Goal: Task Accomplishment & Management: Complete application form

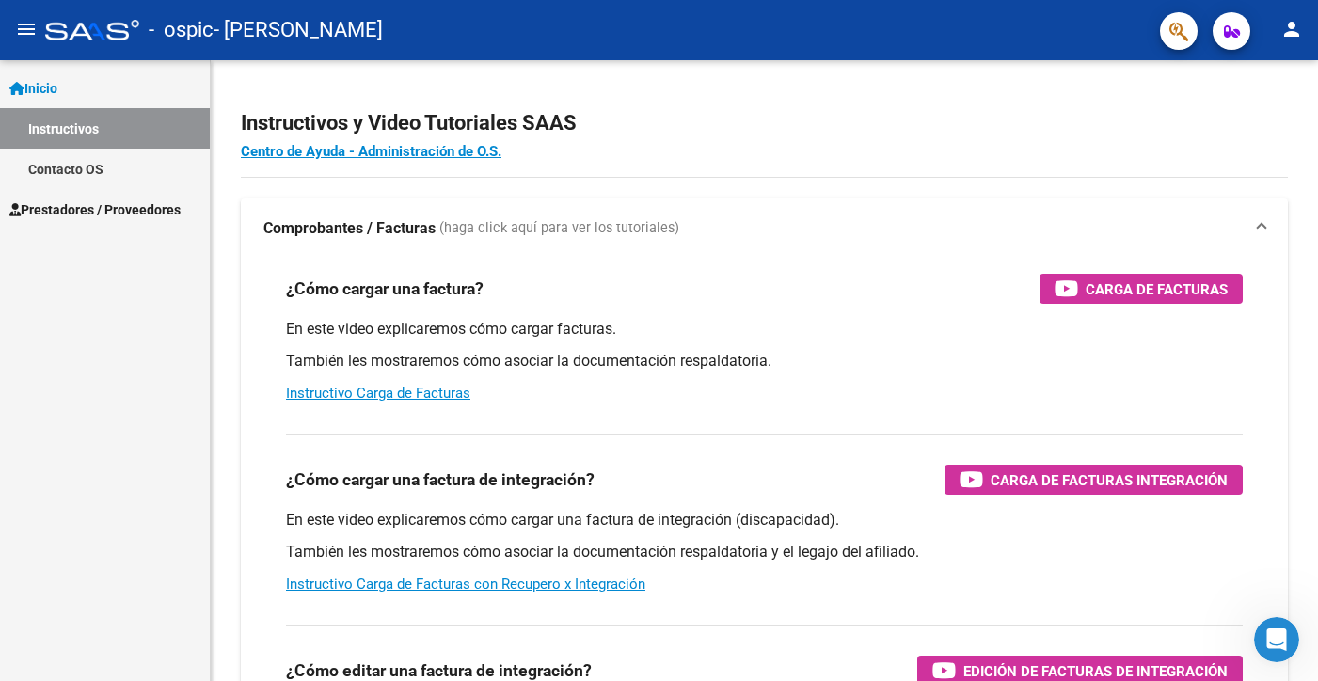
click at [30, 35] on mat-icon "menu" at bounding box center [26, 29] width 23 height 23
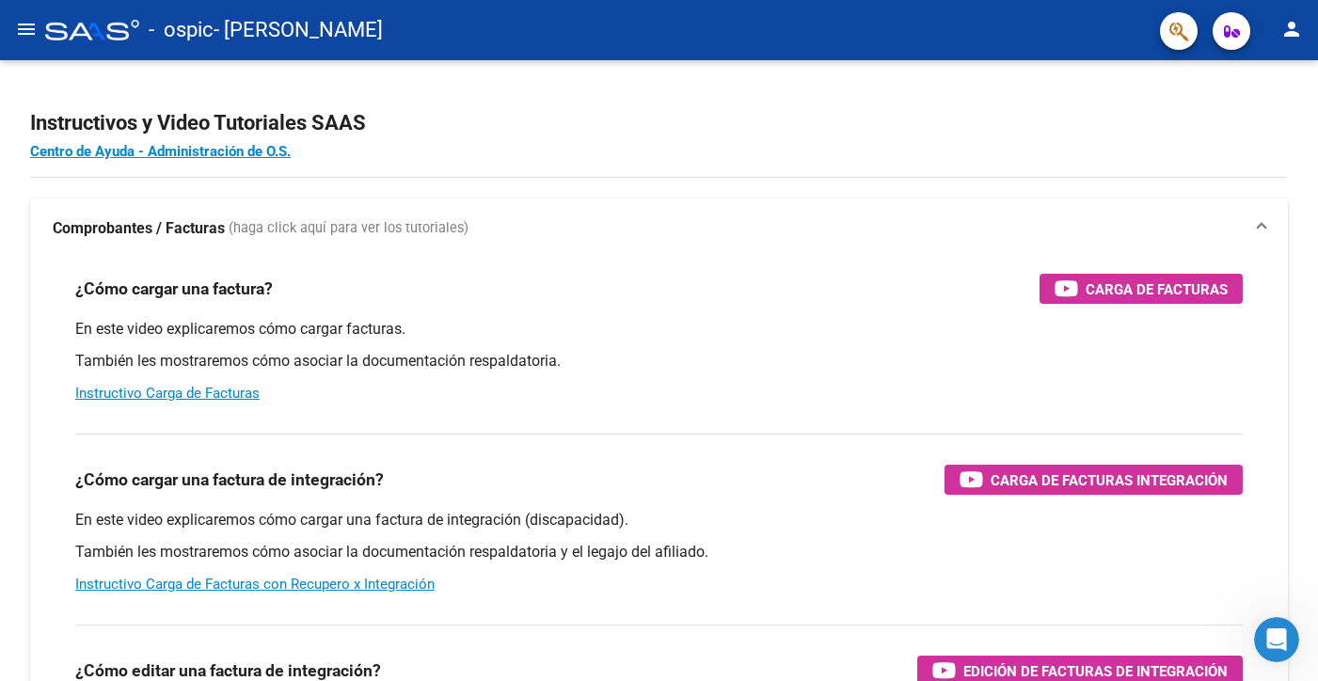
click at [30, 36] on mat-icon "menu" at bounding box center [26, 29] width 23 height 23
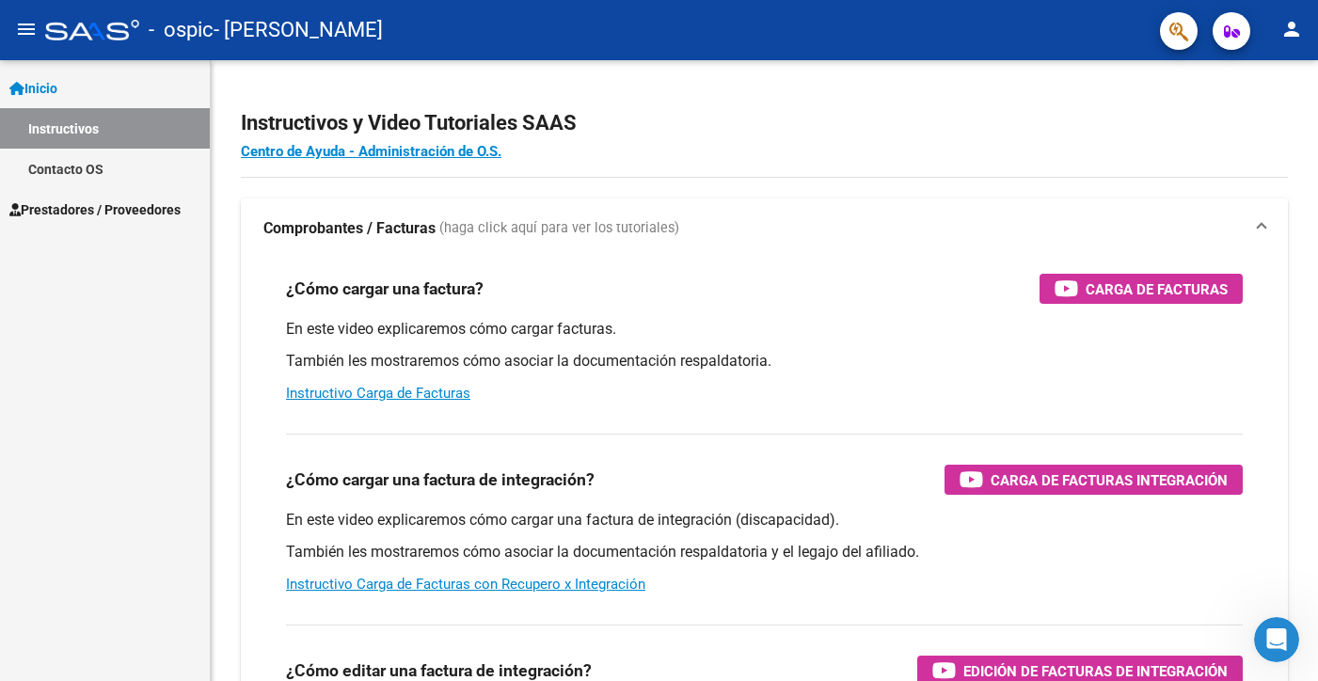
click at [141, 213] on span "Prestadores / Proveedores" at bounding box center [94, 209] width 171 height 21
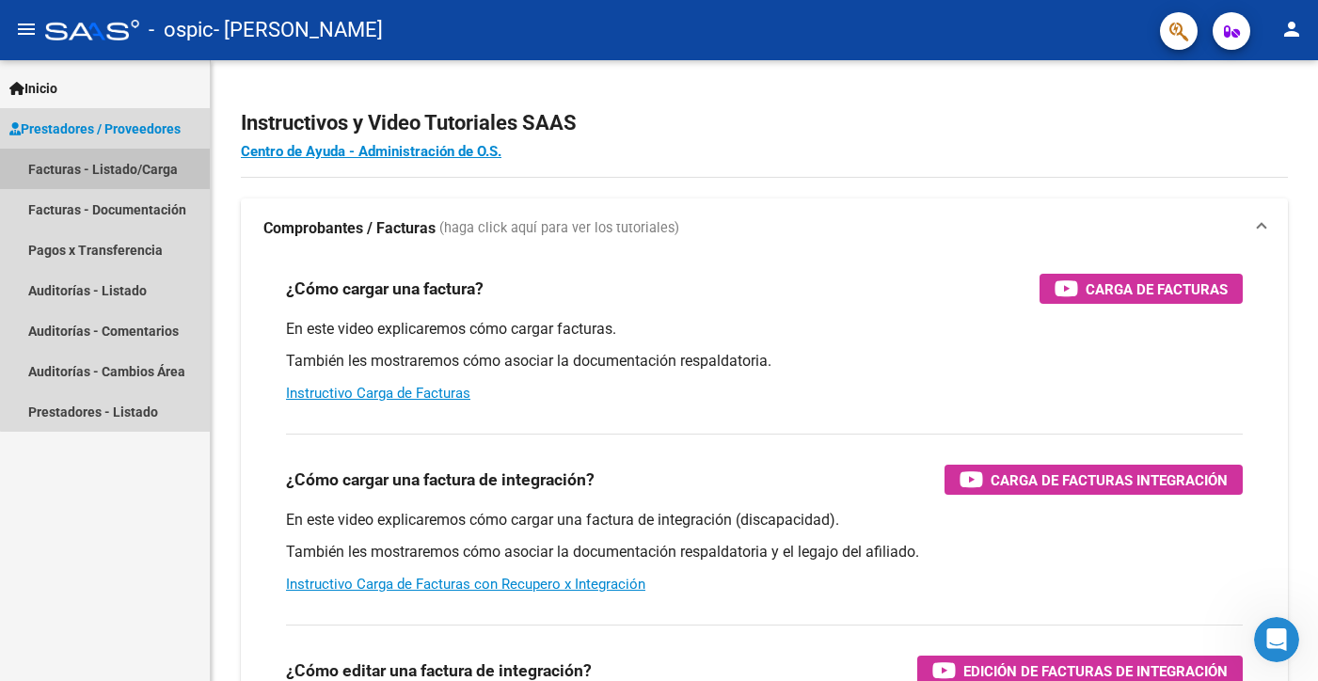
click at [136, 169] on link "Facturas - Listado/Carga" at bounding box center [105, 169] width 210 height 40
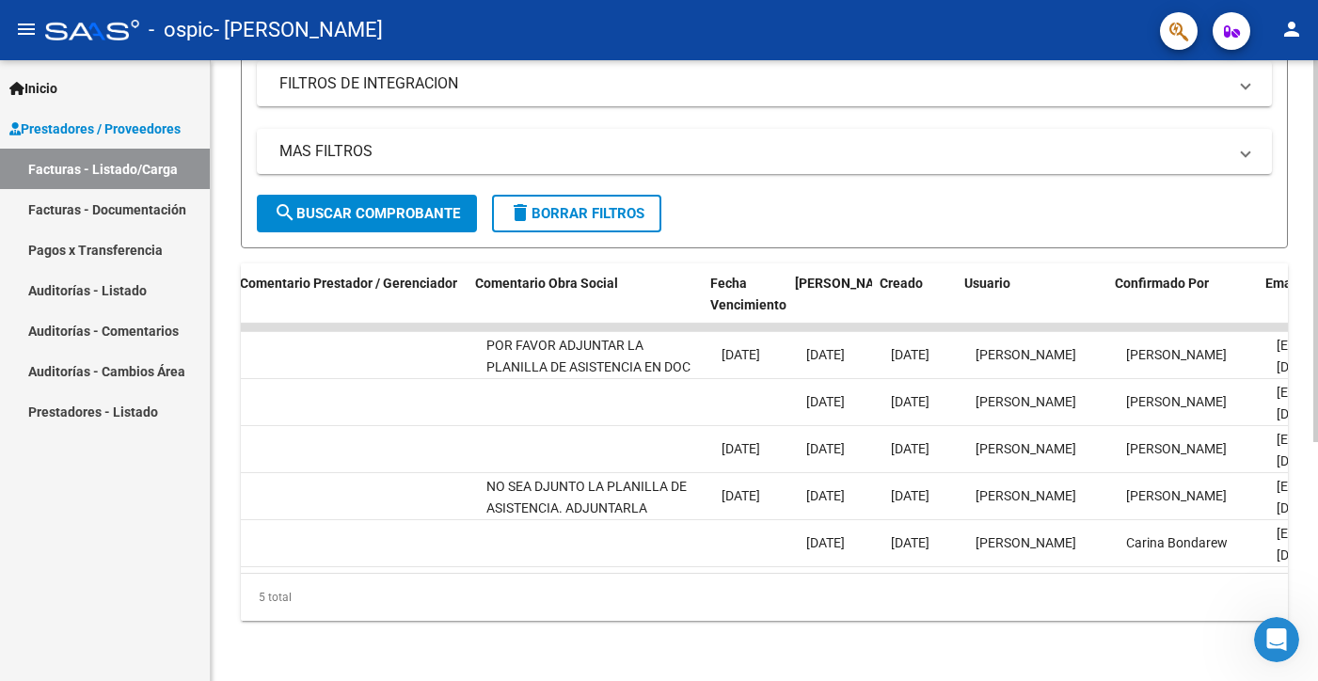
scroll to position [0, 2919]
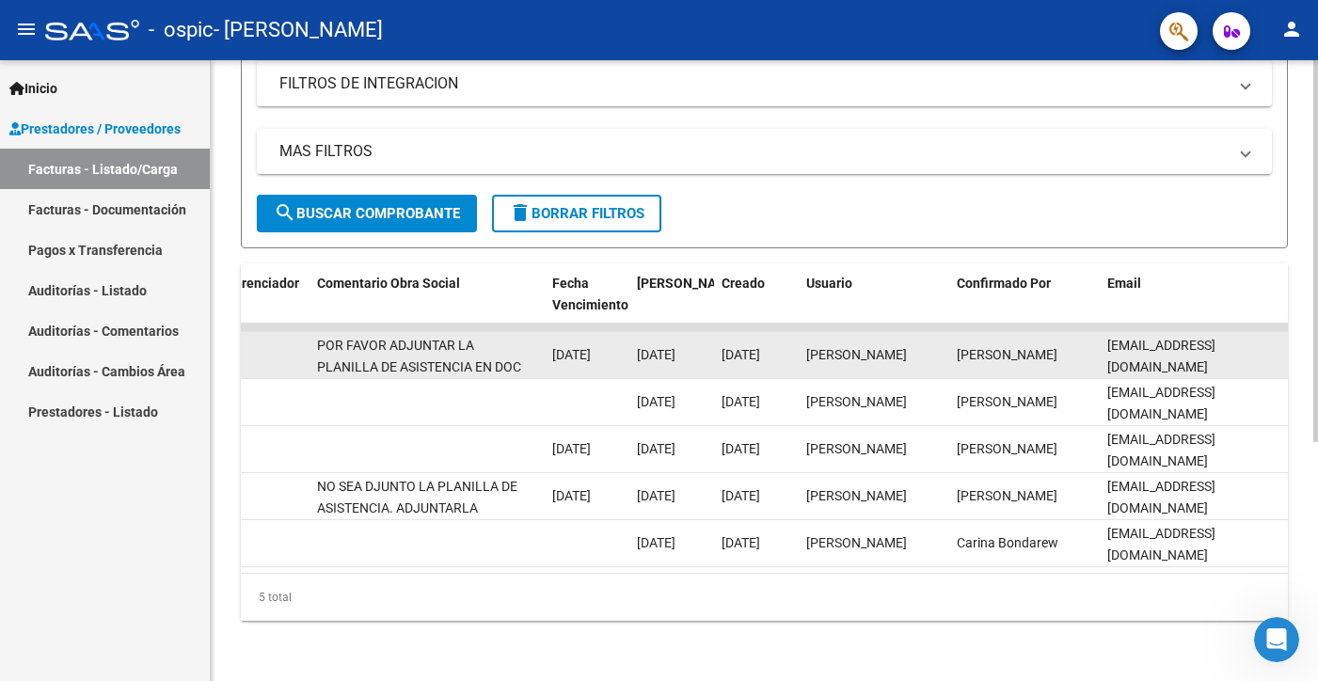
click at [666, 332] on datatable-body-cell "[DATE]" at bounding box center [671, 355] width 85 height 46
click at [637, 351] on div "[DATE]" at bounding box center [672, 355] width 70 height 22
click at [637, 347] on span "[DATE]" at bounding box center [656, 354] width 39 height 15
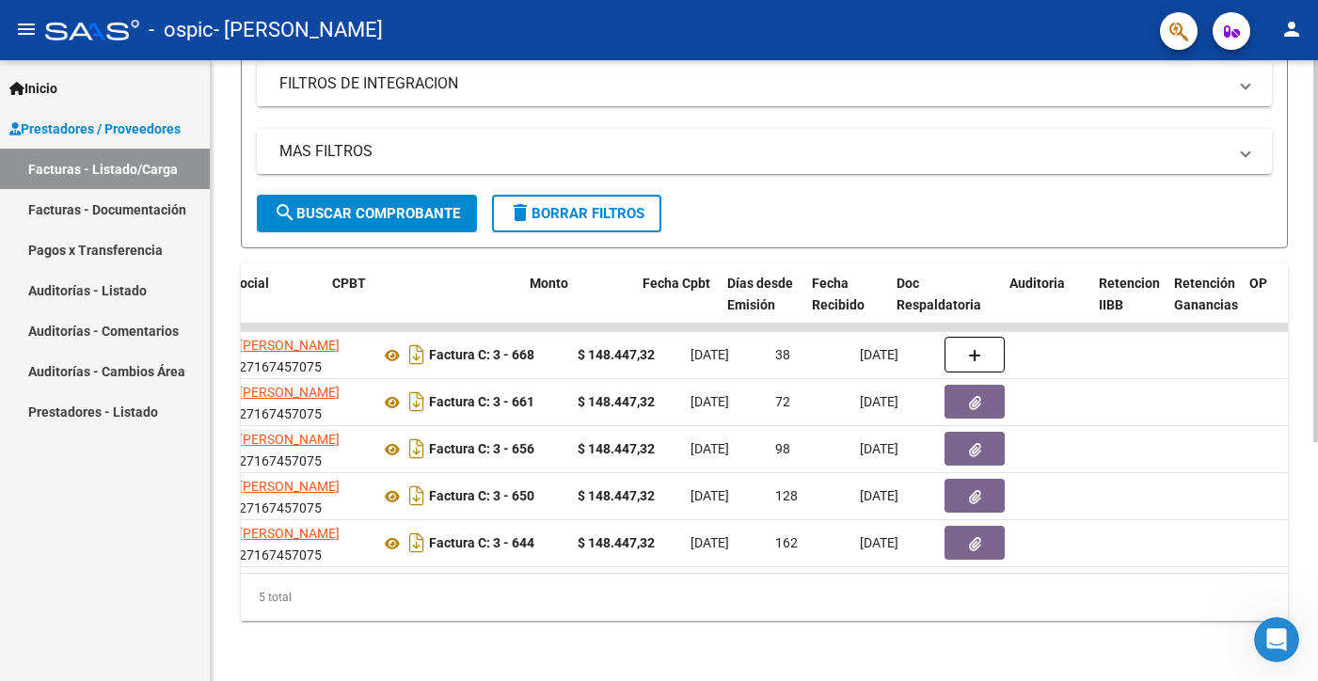
scroll to position [0, 578]
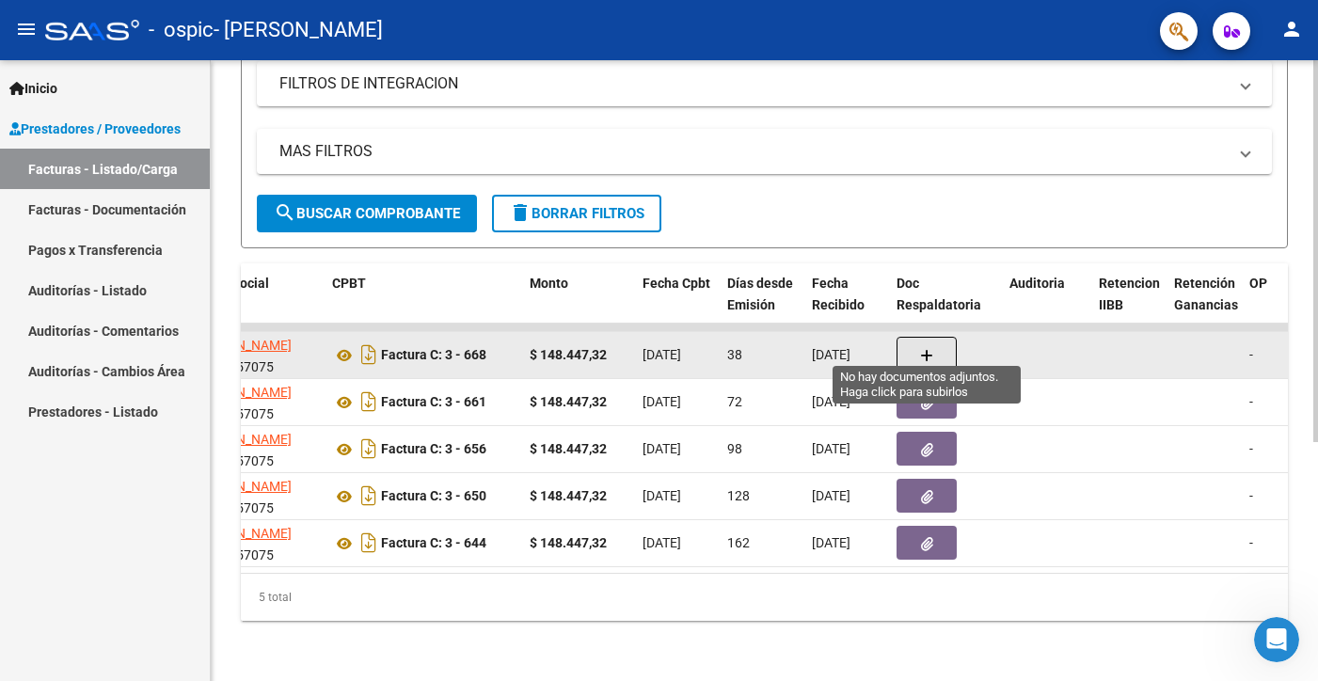
click at [924, 349] on icon "button" at bounding box center [926, 356] width 13 height 14
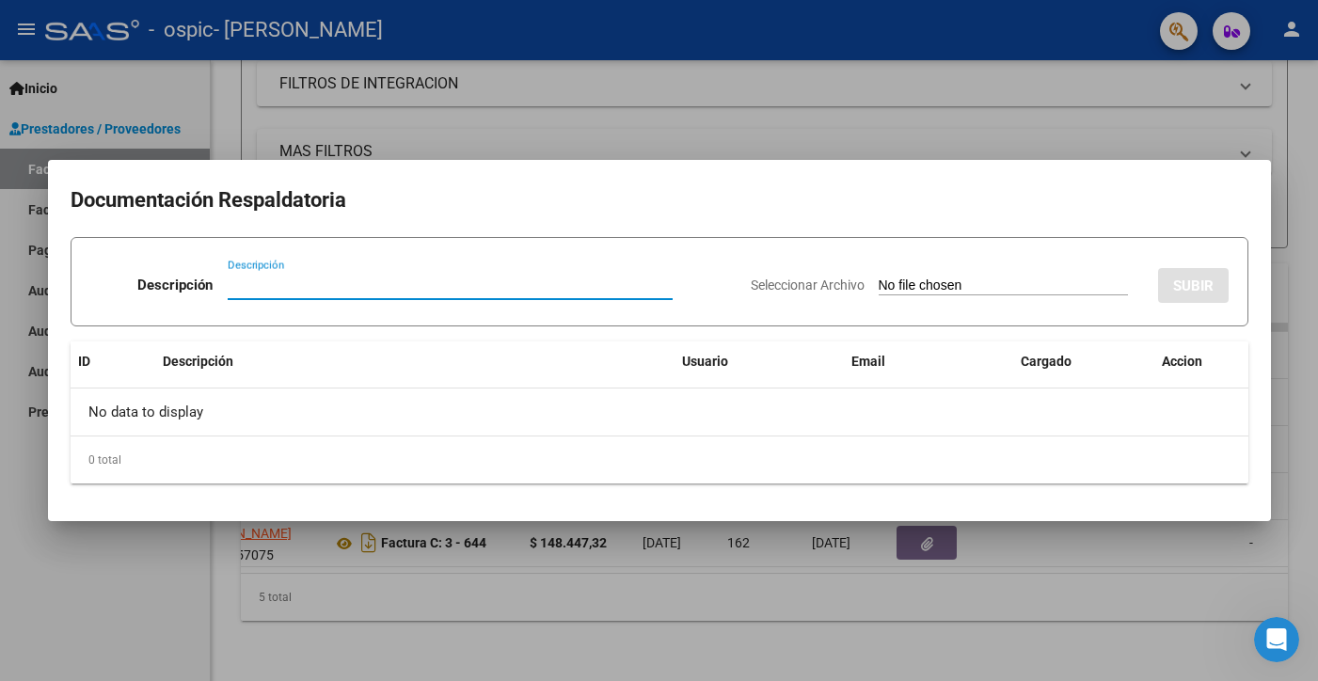
click at [325, 291] on input "Descripción" at bounding box center [450, 285] width 445 height 17
type input "planilla de asistencia"
click at [1004, 288] on input "Seleccionar Archivo" at bounding box center [1003, 287] width 249 height 18
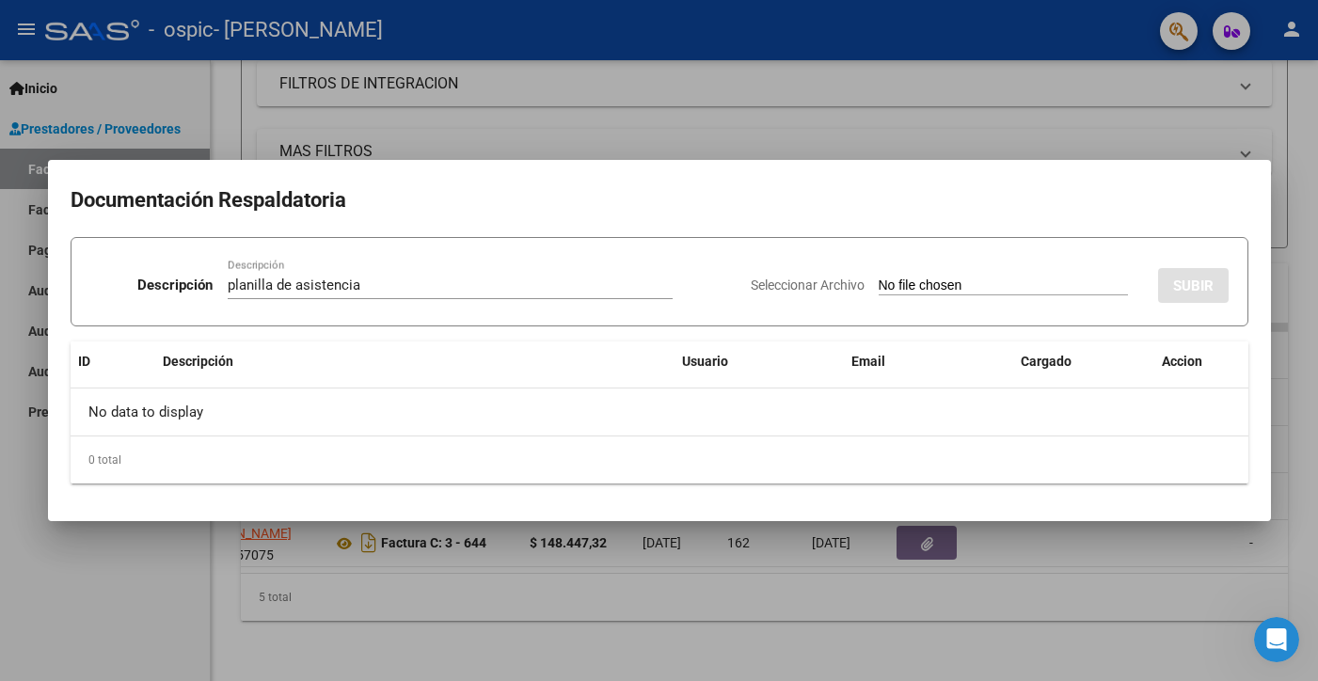
type input "C:\fakepath\[PERSON_NAME].pdf"
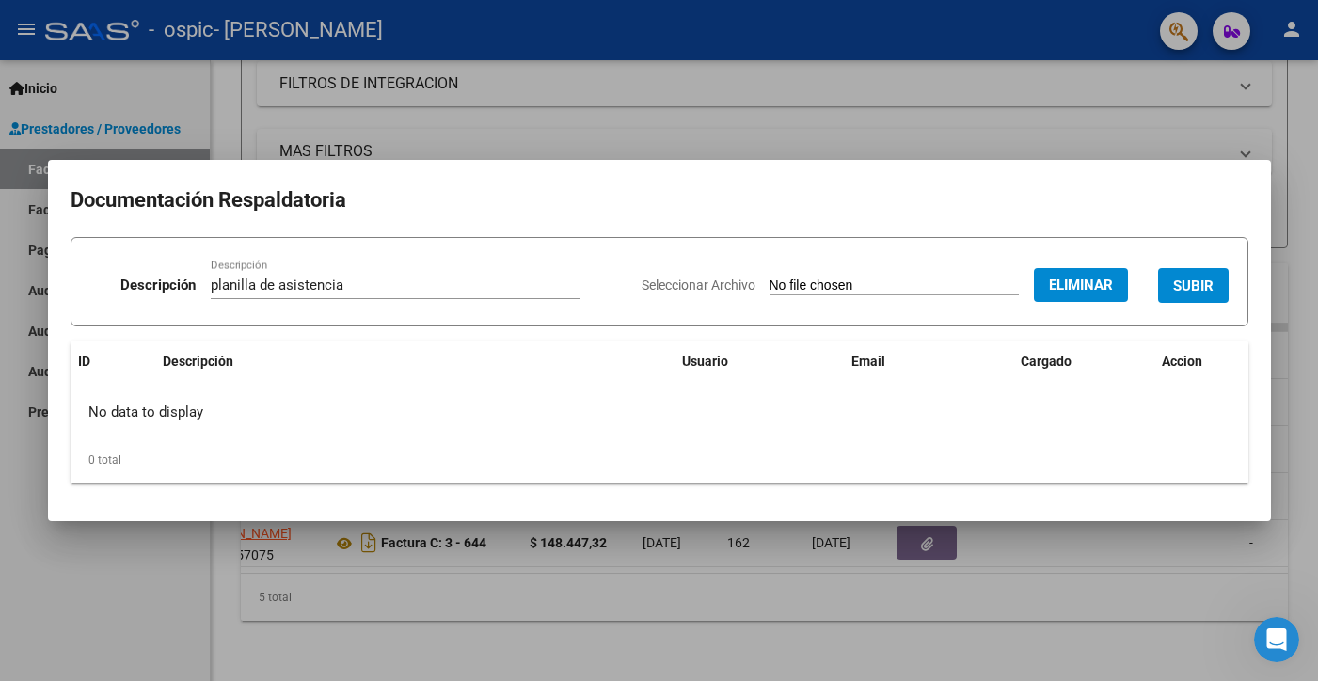
click at [1204, 292] on span "SUBIR" at bounding box center [1193, 286] width 40 height 17
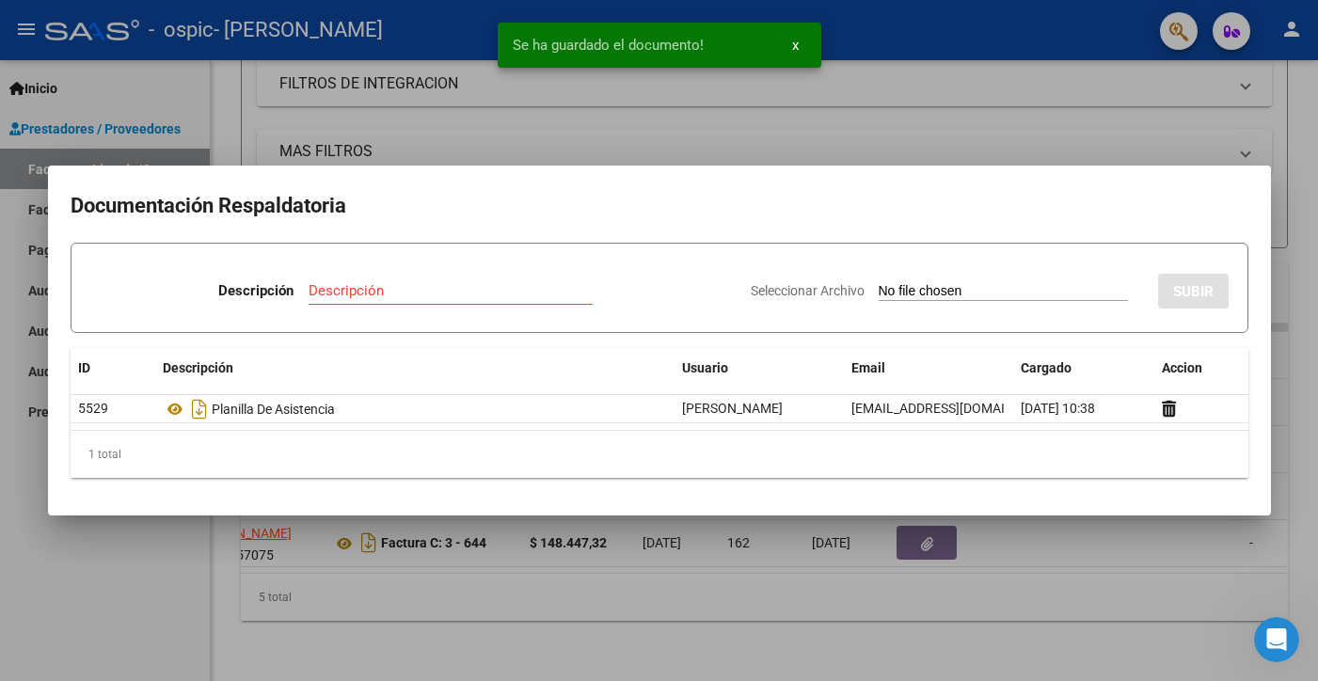
click at [1024, 569] on div at bounding box center [659, 340] width 1318 height 681
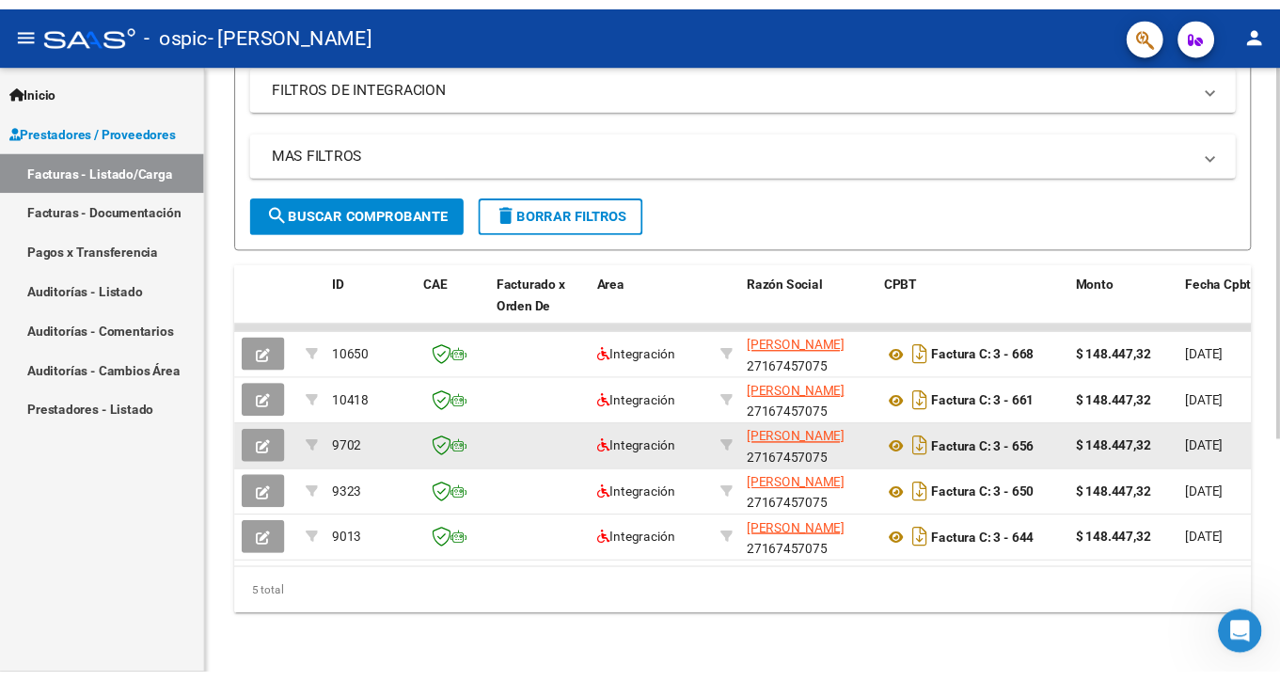
scroll to position [0, 0]
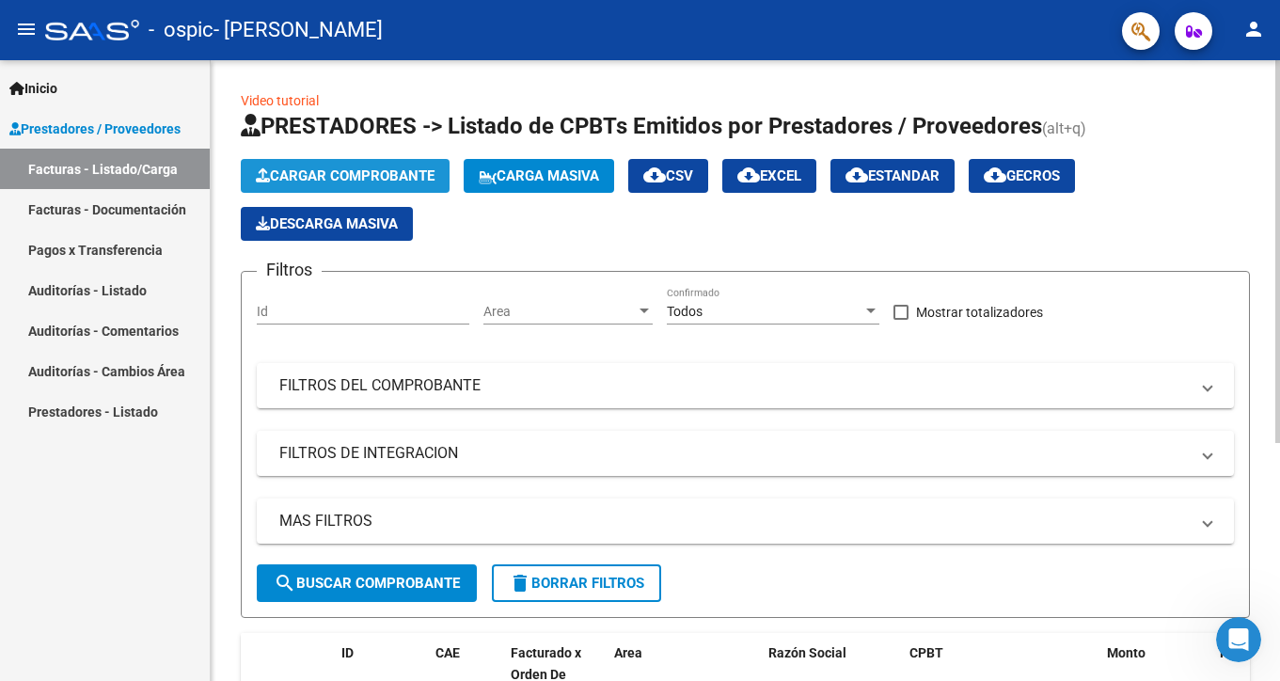
click at [390, 176] on span "Cargar Comprobante" at bounding box center [345, 175] width 179 height 17
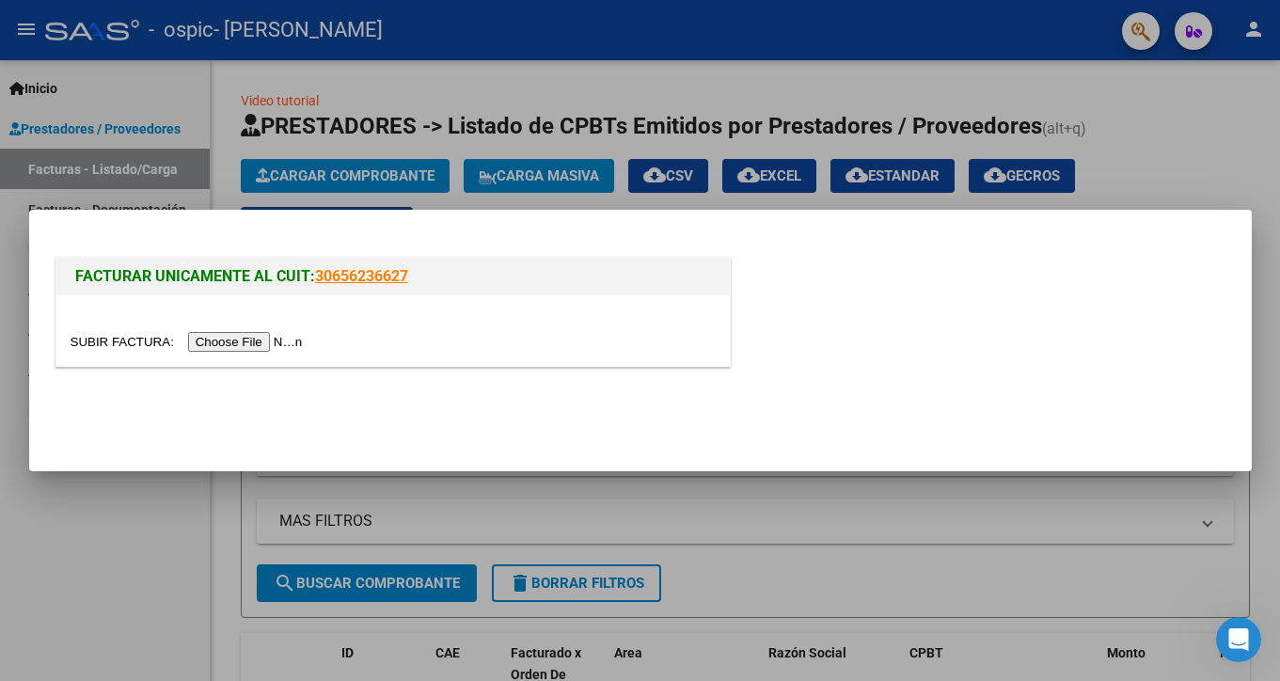
click at [211, 341] on input "file" at bounding box center [190, 342] width 238 height 20
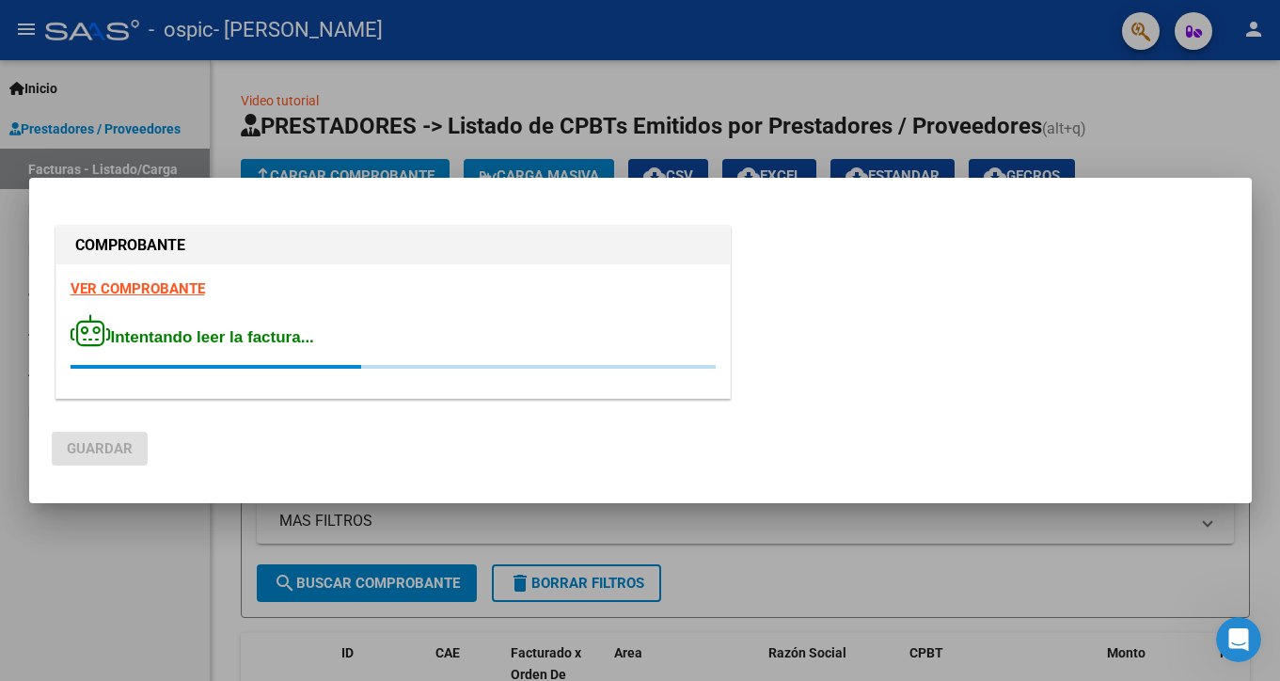
click at [775, 268] on div "COMPROBANTE VER COMPROBANTE Intentando leer la factura..." at bounding box center [641, 315] width 1178 height 187
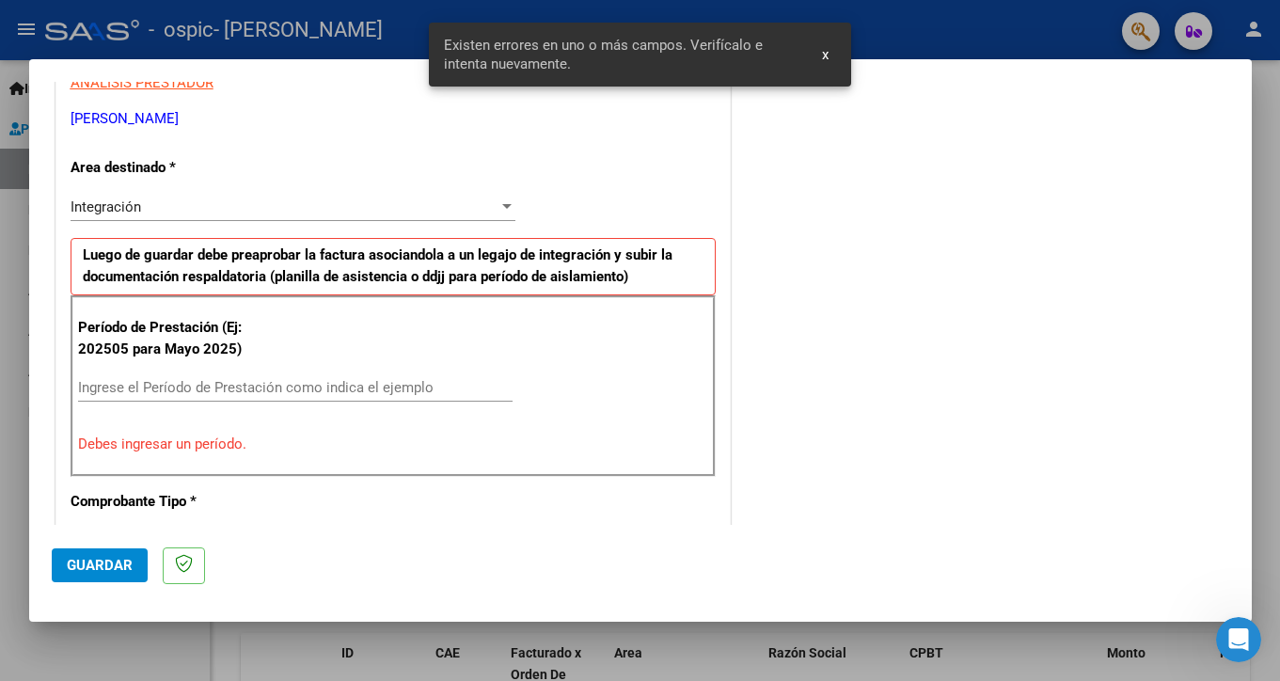
scroll to position [399, 0]
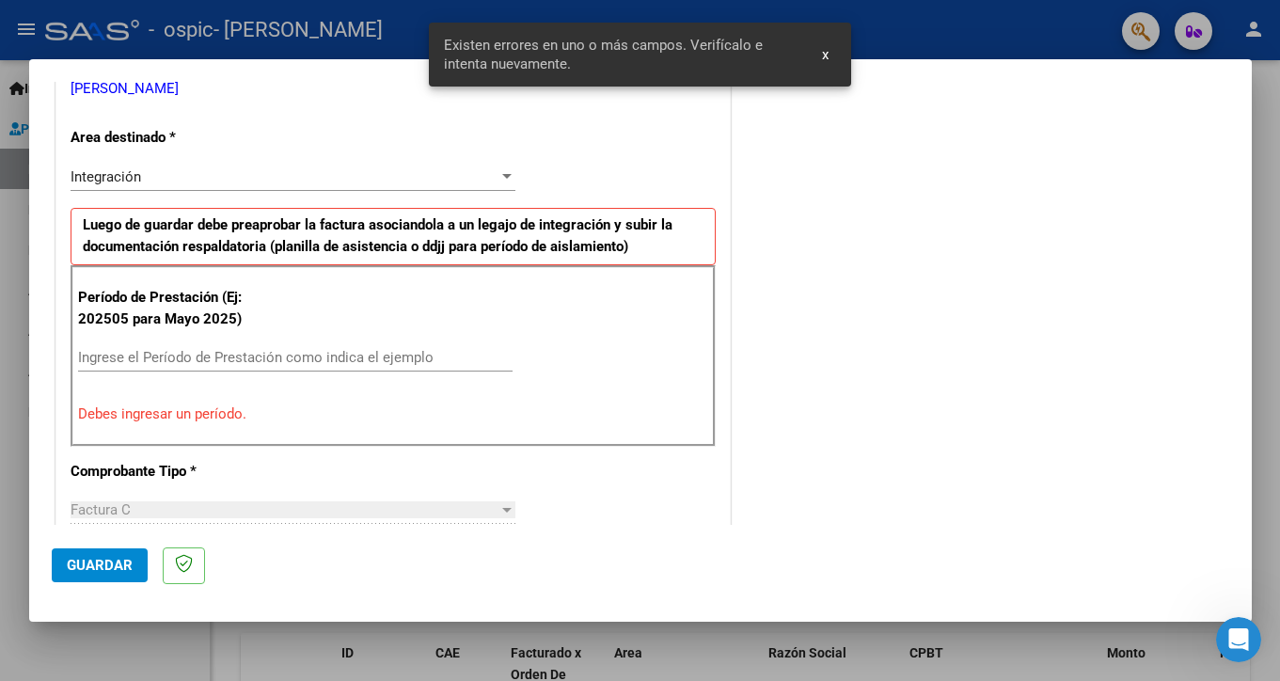
click at [317, 354] on input "Ingrese el Período de Prestación como indica el ejemplo" at bounding box center [295, 357] width 435 height 17
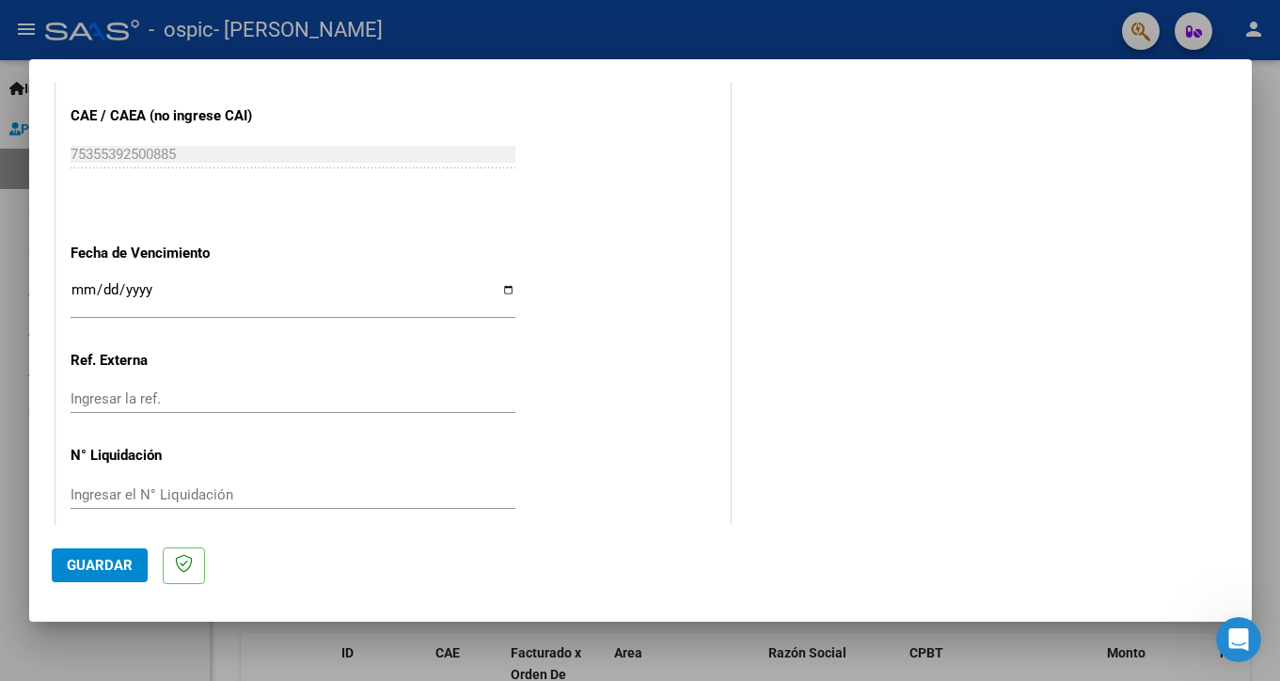
scroll to position [1213, 0]
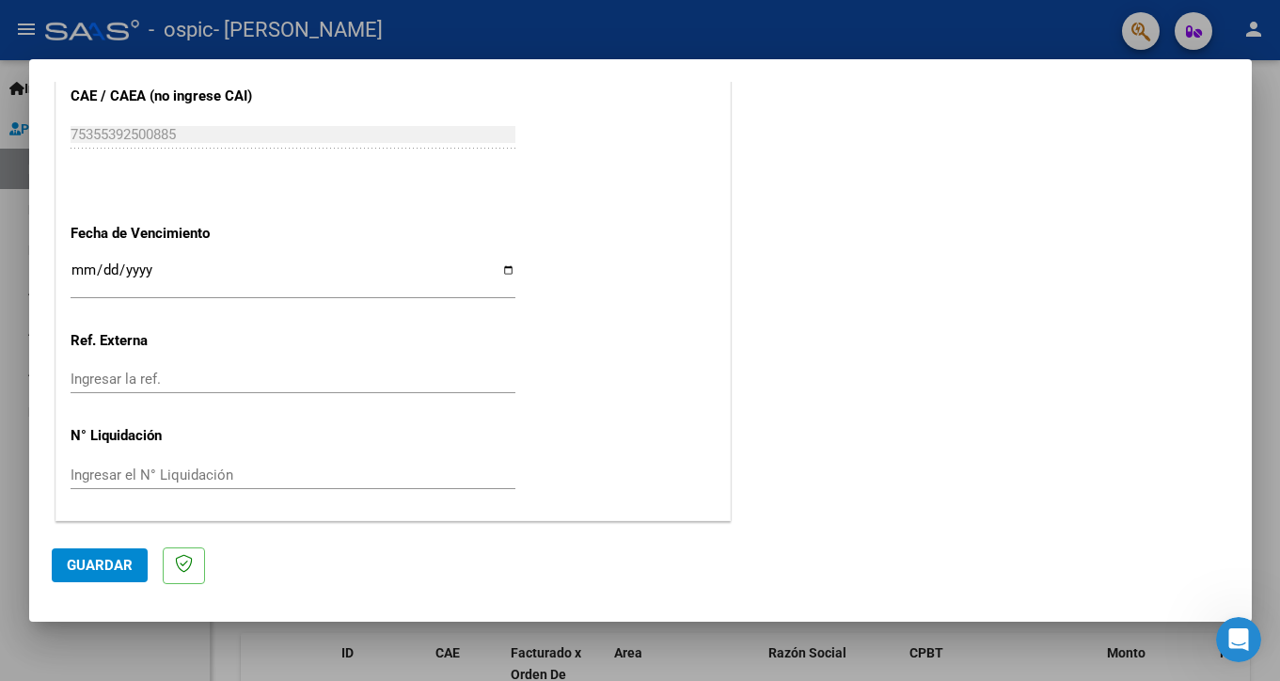
type input "202508"
click at [103, 561] on span "Guardar" at bounding box center [100, 565] width 66 height 17
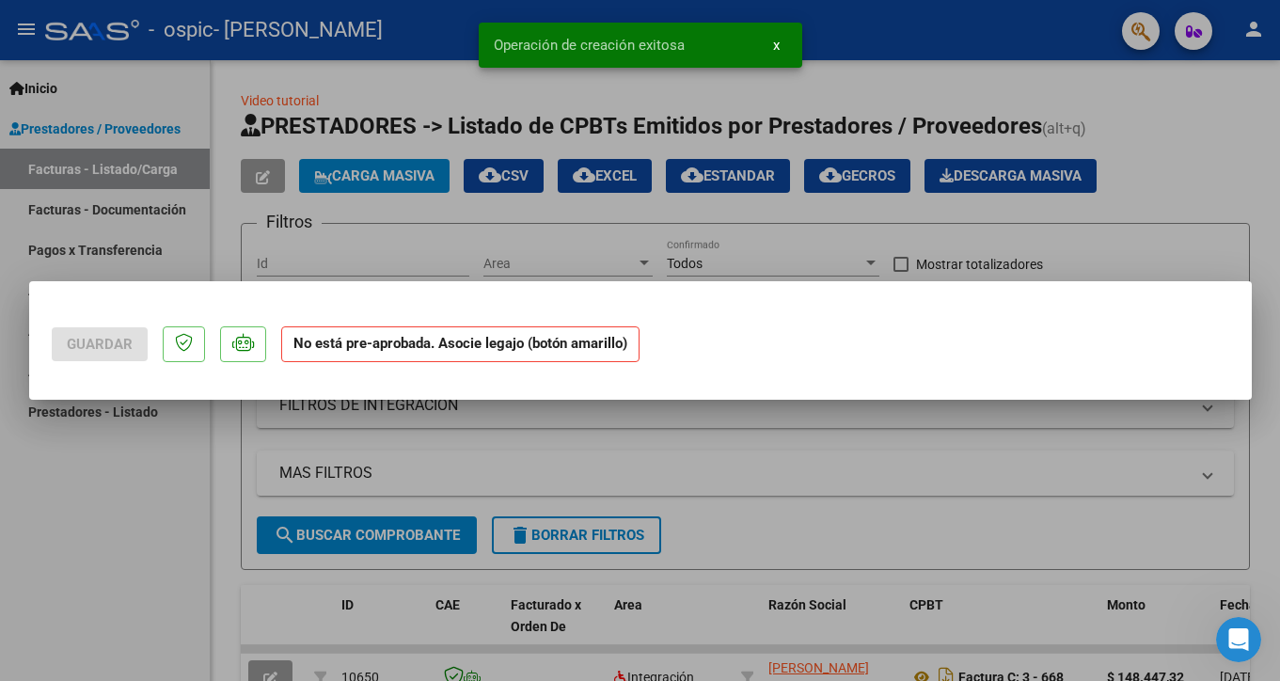
scroll to position [0, 0]
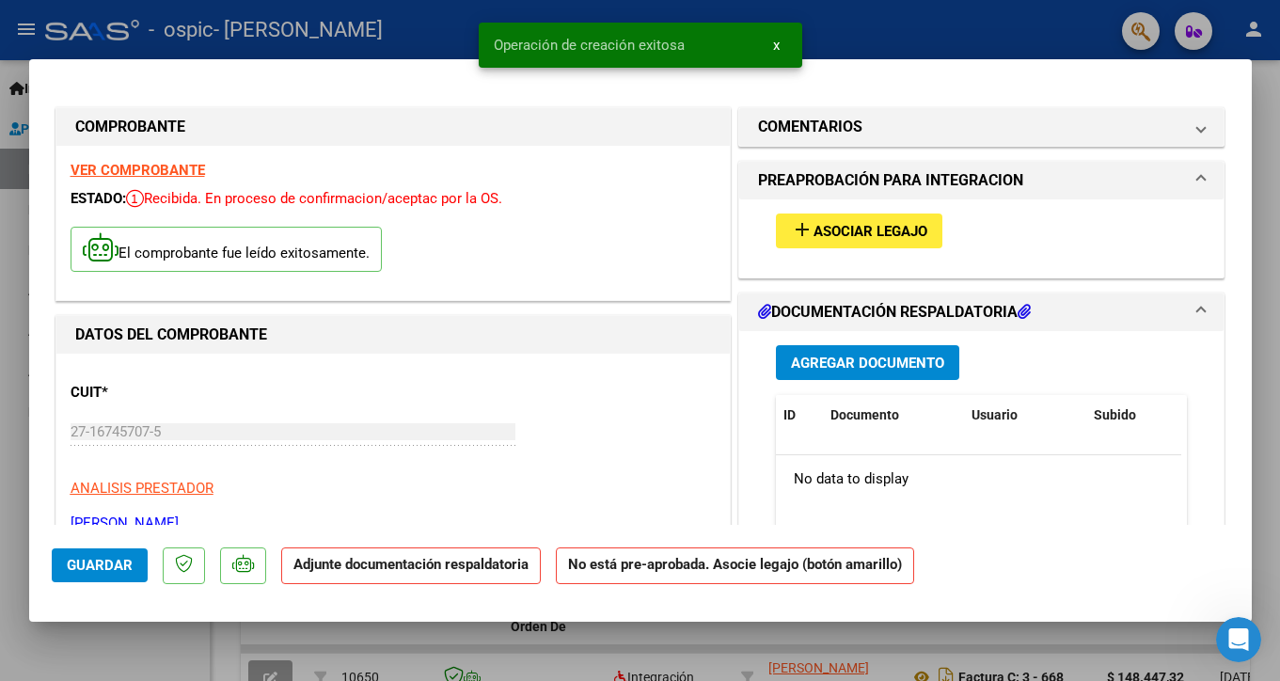
click at [830, 233] on span "Asociar Legajo" at bounding box center [871, 231] width 114 height 17
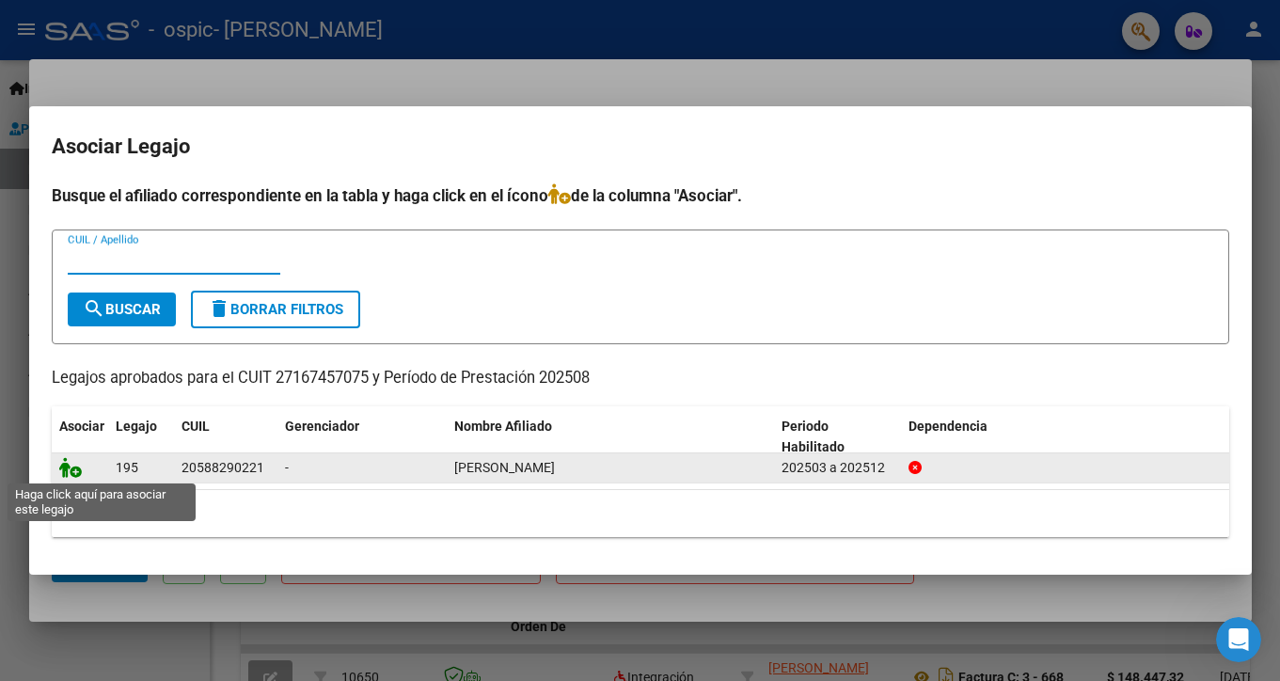
click at [69, 467] on icon at bounding box center [70, 467] width 23 height 21
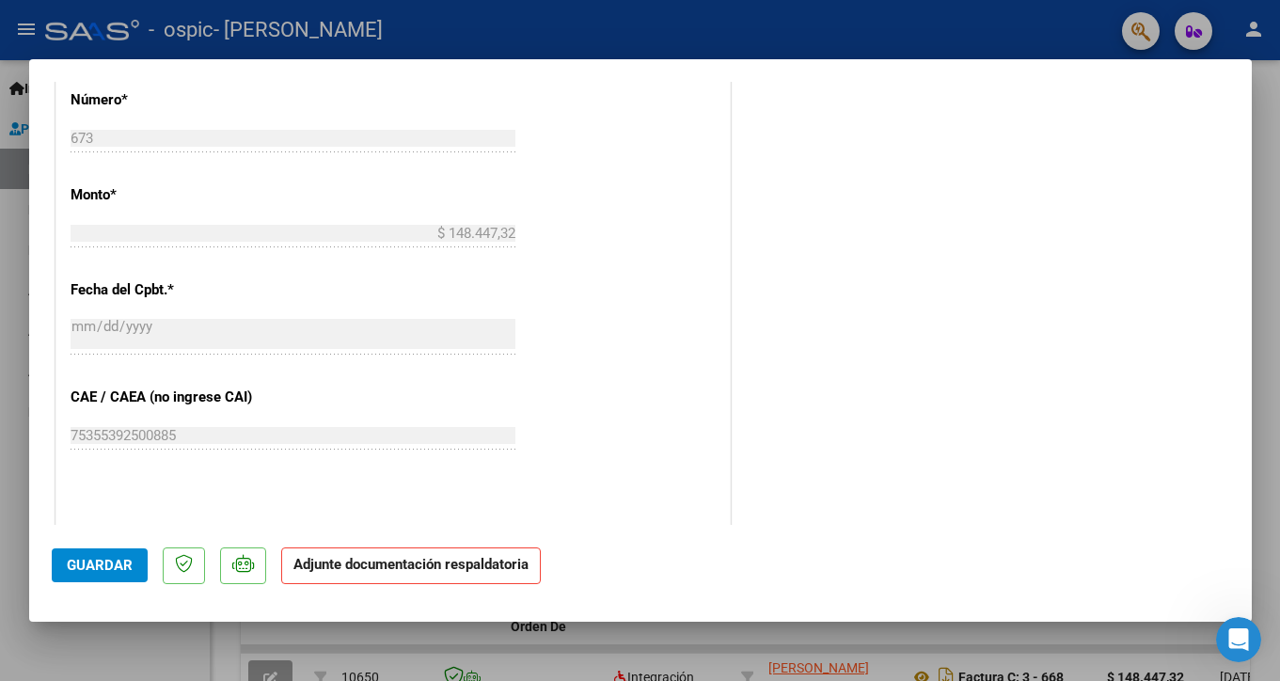
scroll to position [941, 0]
click at [476, 567] on strong "Adjunte documentación respaldatoria" at bounding box center [410, 564] width 235 height 17
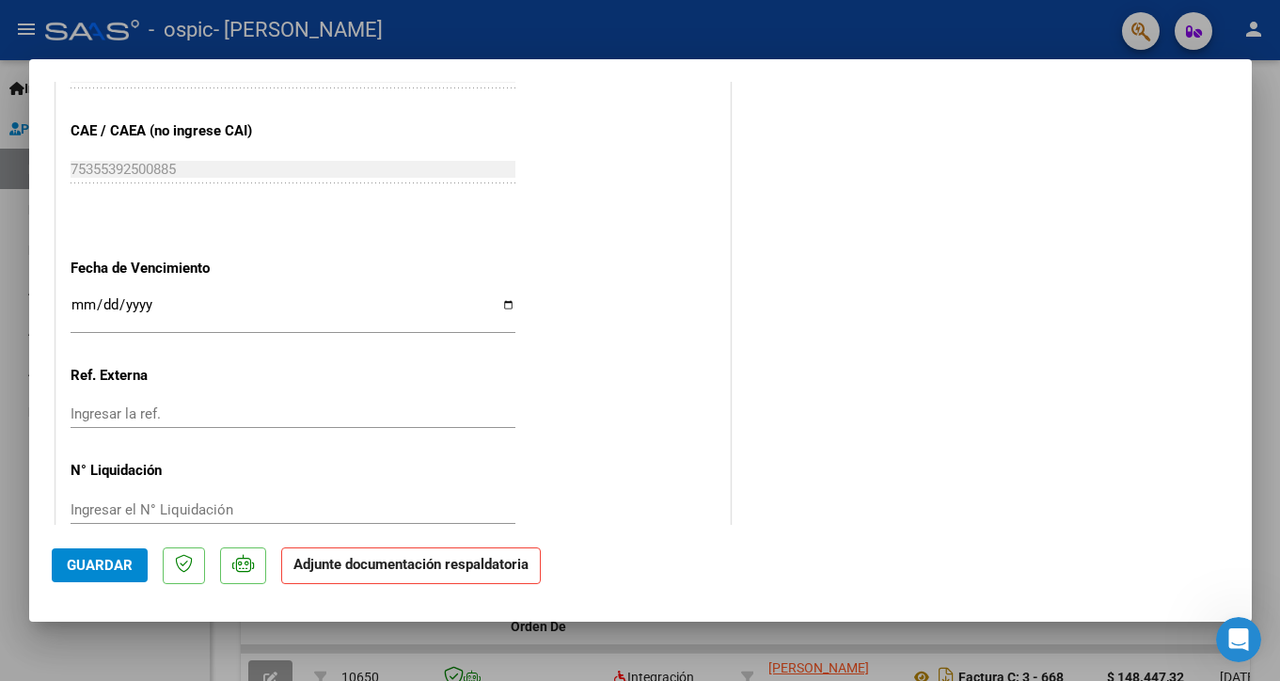
scroll to position [1241, 0]
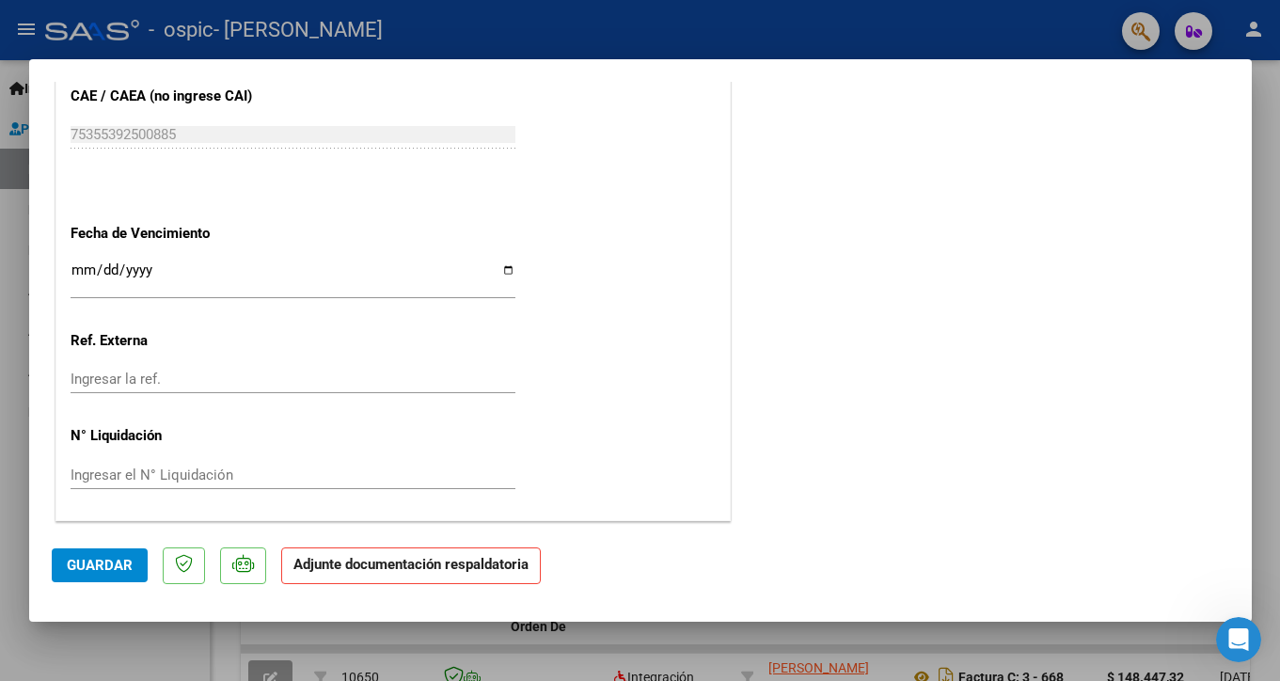
click at [444, 561] on strong "Adjunte documentación respaldatoria" at bounding box center [410, 564] width 235 height 17
click at [363, 574] on p "Adjunte documentación respaldatoria" at bounding box center [411, 565] width 260 height 37
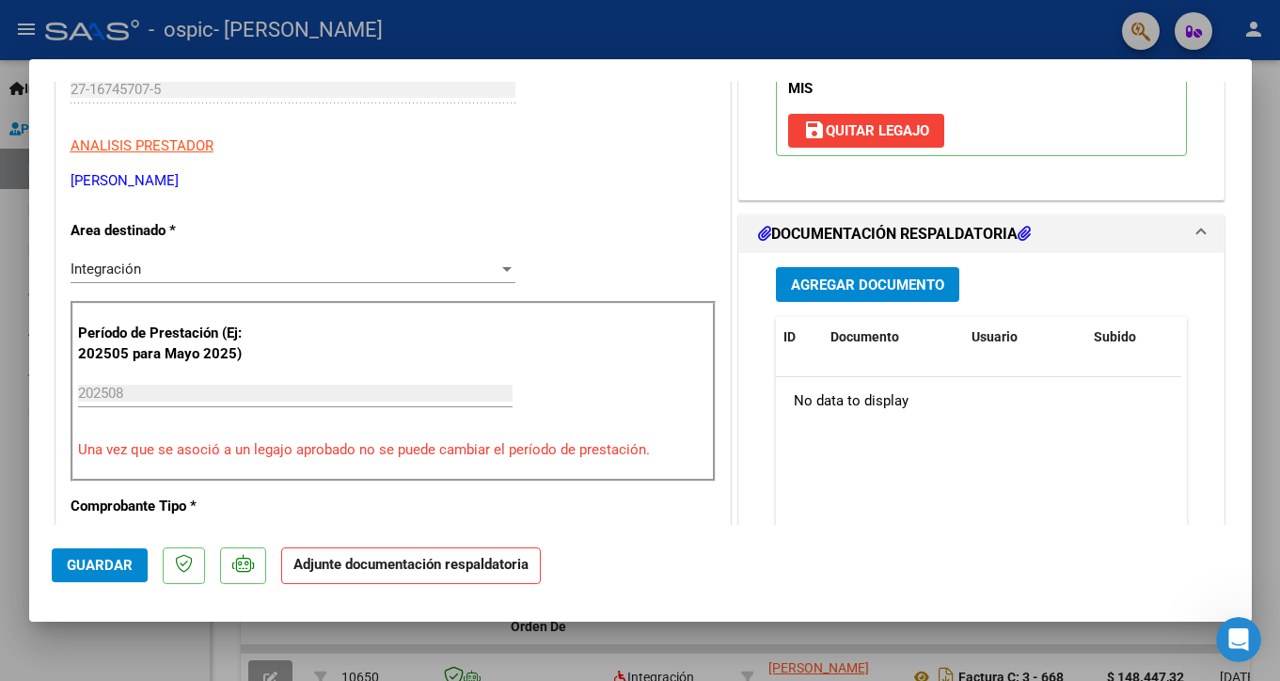
scroll to position [376, 0]
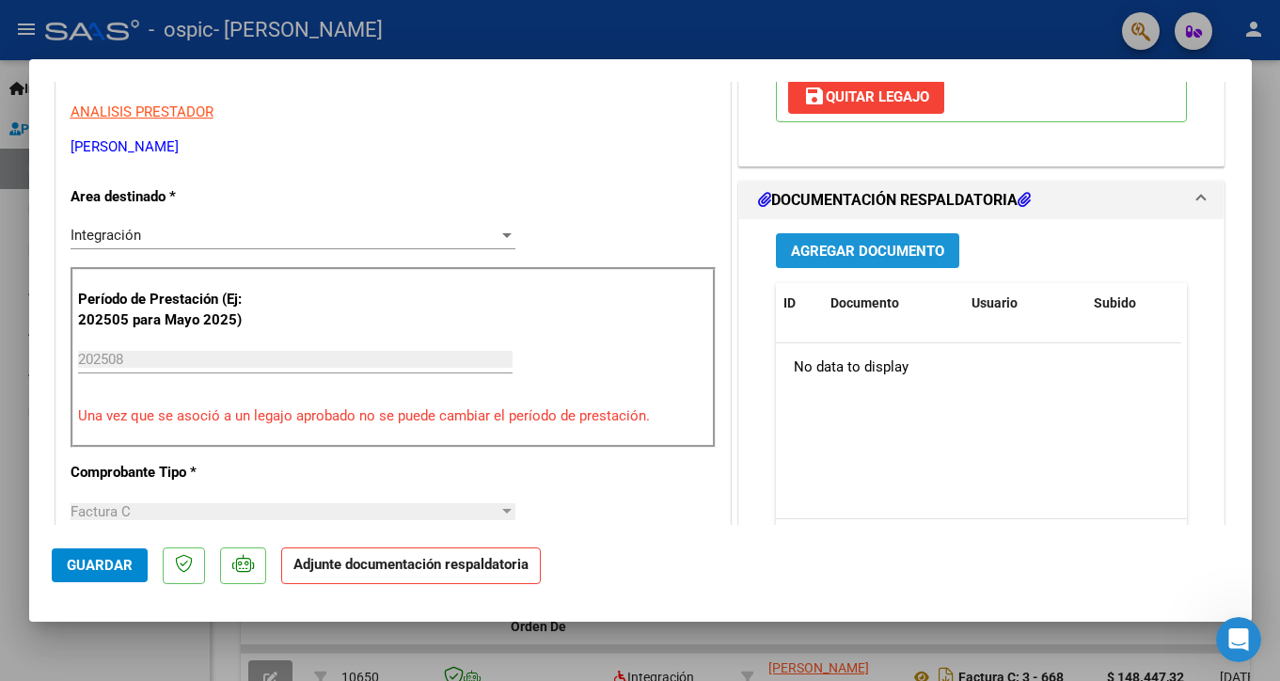
click at [880, 249] on span "Agregar Documento" at bounding box center [867, 251] width 153 height 17
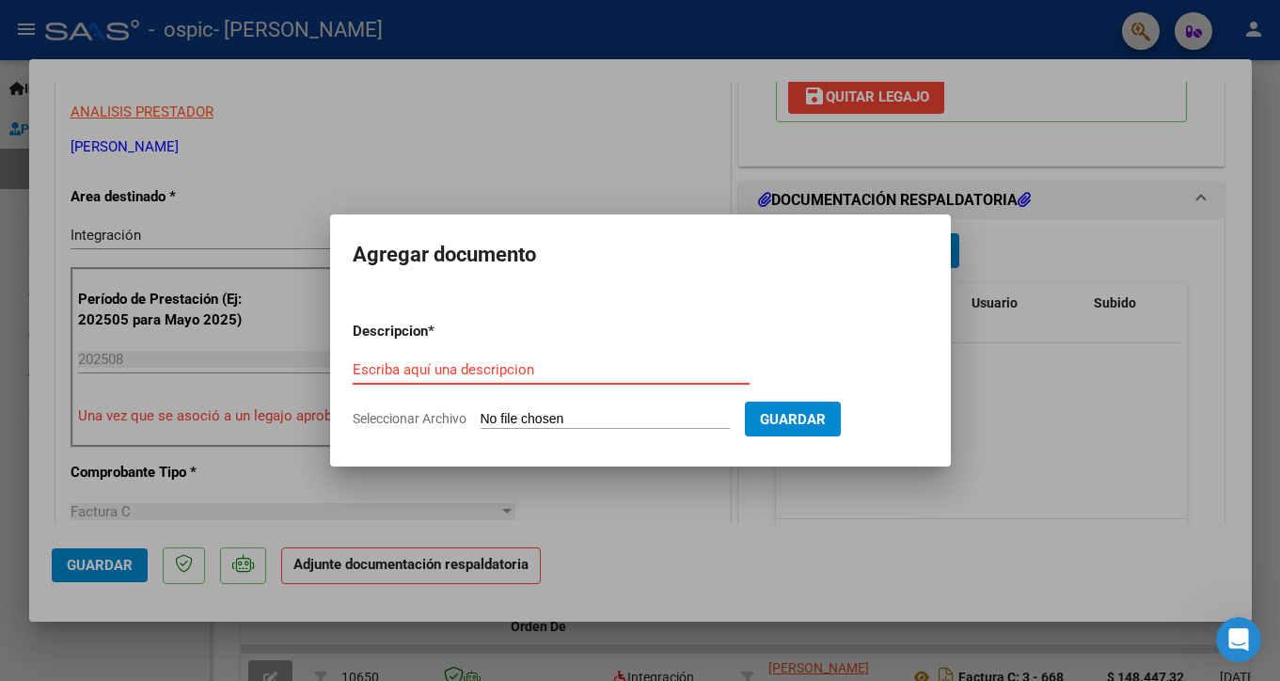
click at [504, 360] on div "Escriba aquí una descripcion" at bounding box center [551, 370] width 397 height 28
click at [505, 367] on input "Escriba aquí una descripcion" at bounding box center [551, 369] width 397 height 17
type input "asistencia agosto"
click at [524, 414] on input "Seleccionar Archivo" at bounding box center [605, 420] width 249 height 18
type input "C:\fakepath\[PERSON_NAME] [PERSON_NAME].pdf"
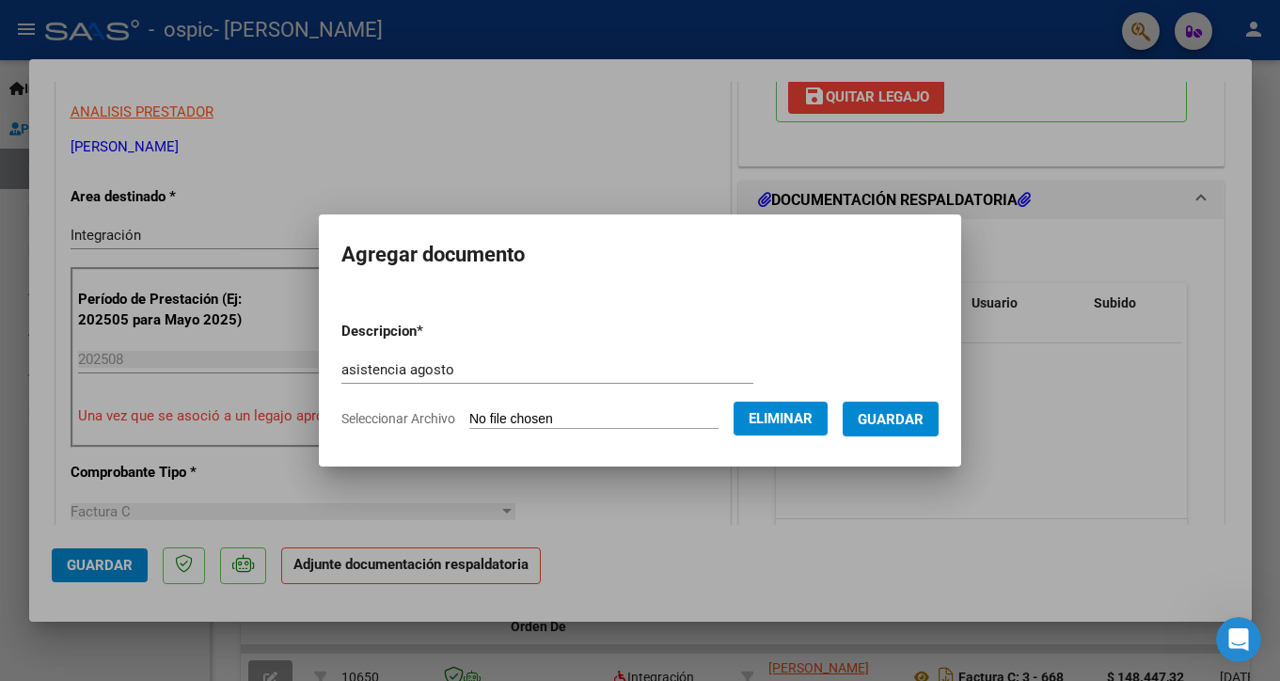
click at [885, 415] on span "Guardar" at bounding box center [891, 419] width 66 height 17
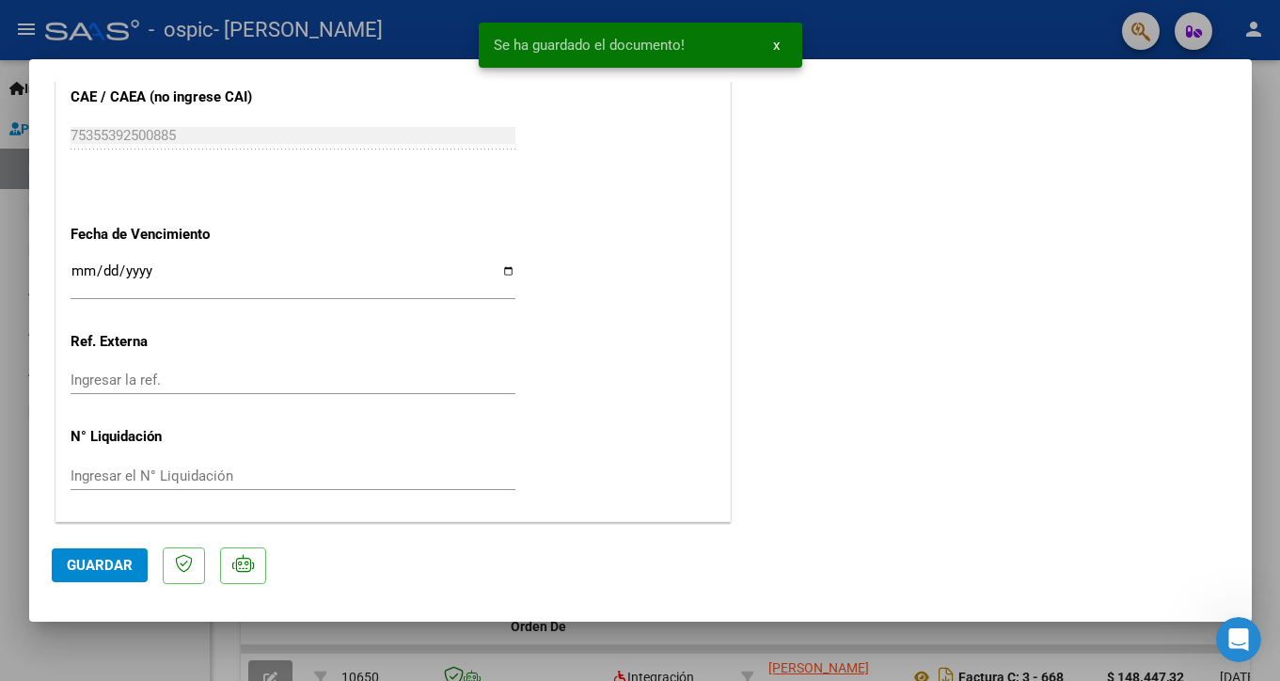
scroll to position [1241, 0]
click at [75, 555] on button "Guardar" at bounding box center [100, 565] width 96 height 34
click at [122, 568] on span "Guardar" at bounding box center [100, 565] width 66 height 17
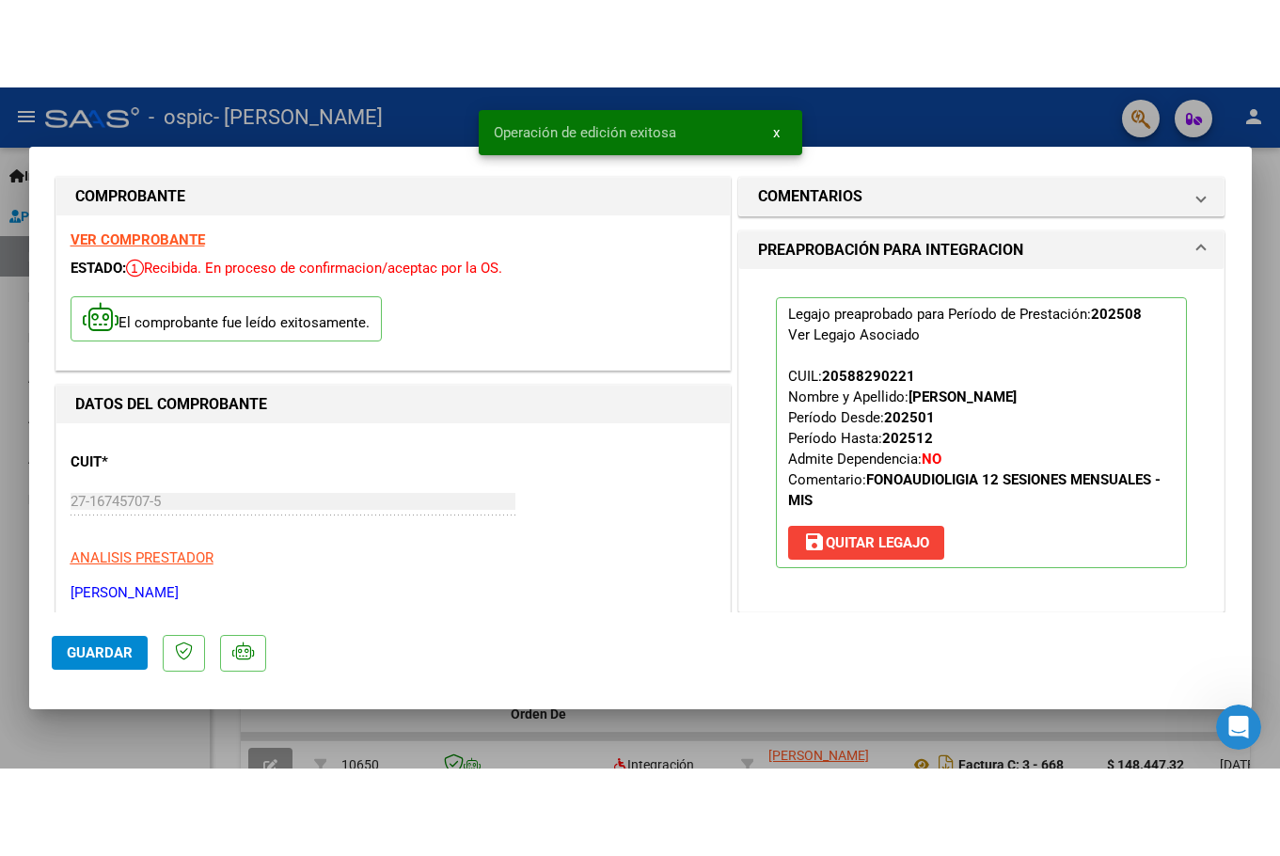
scroll to position [0, 0]
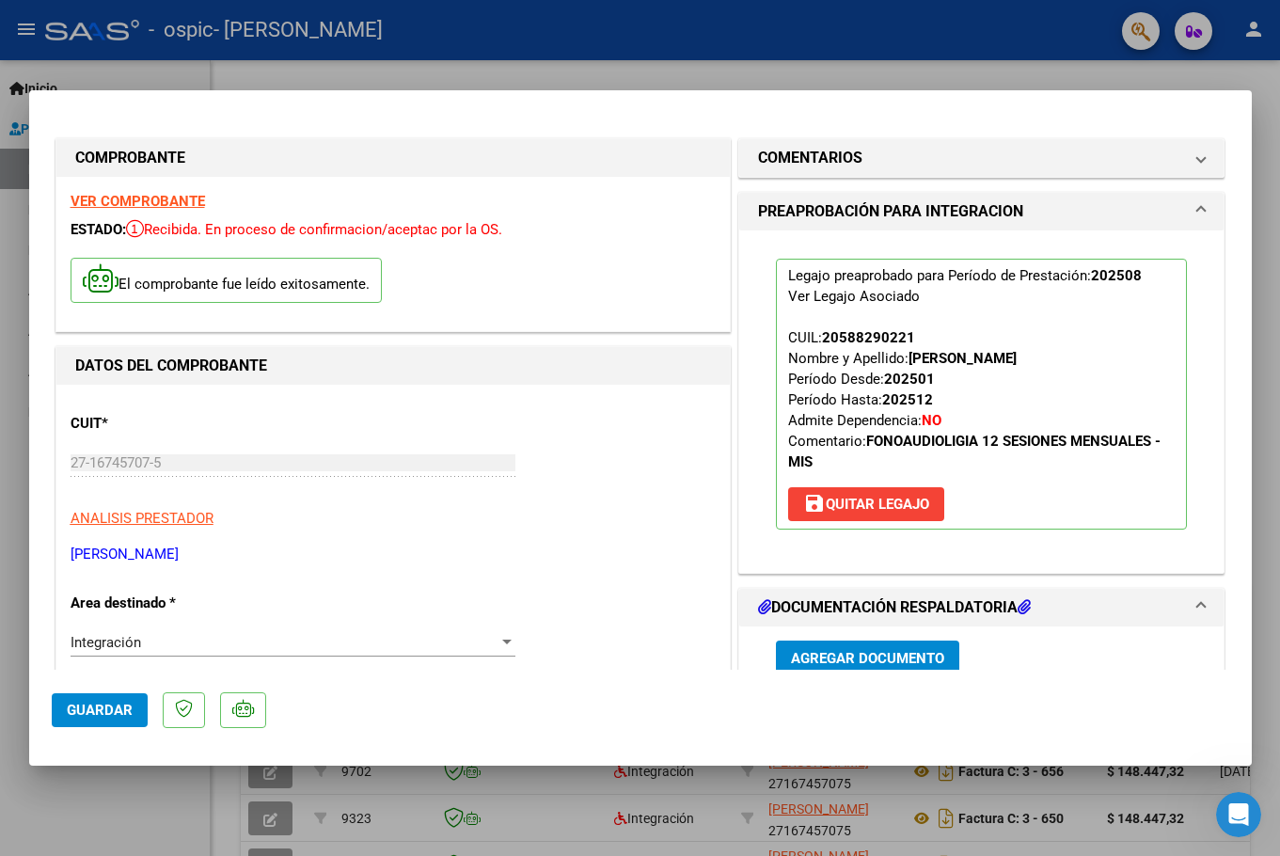
click at [1098, 73] on div at bounding box center [640, 428] width 1280 height 856
type input "$ 0,00"
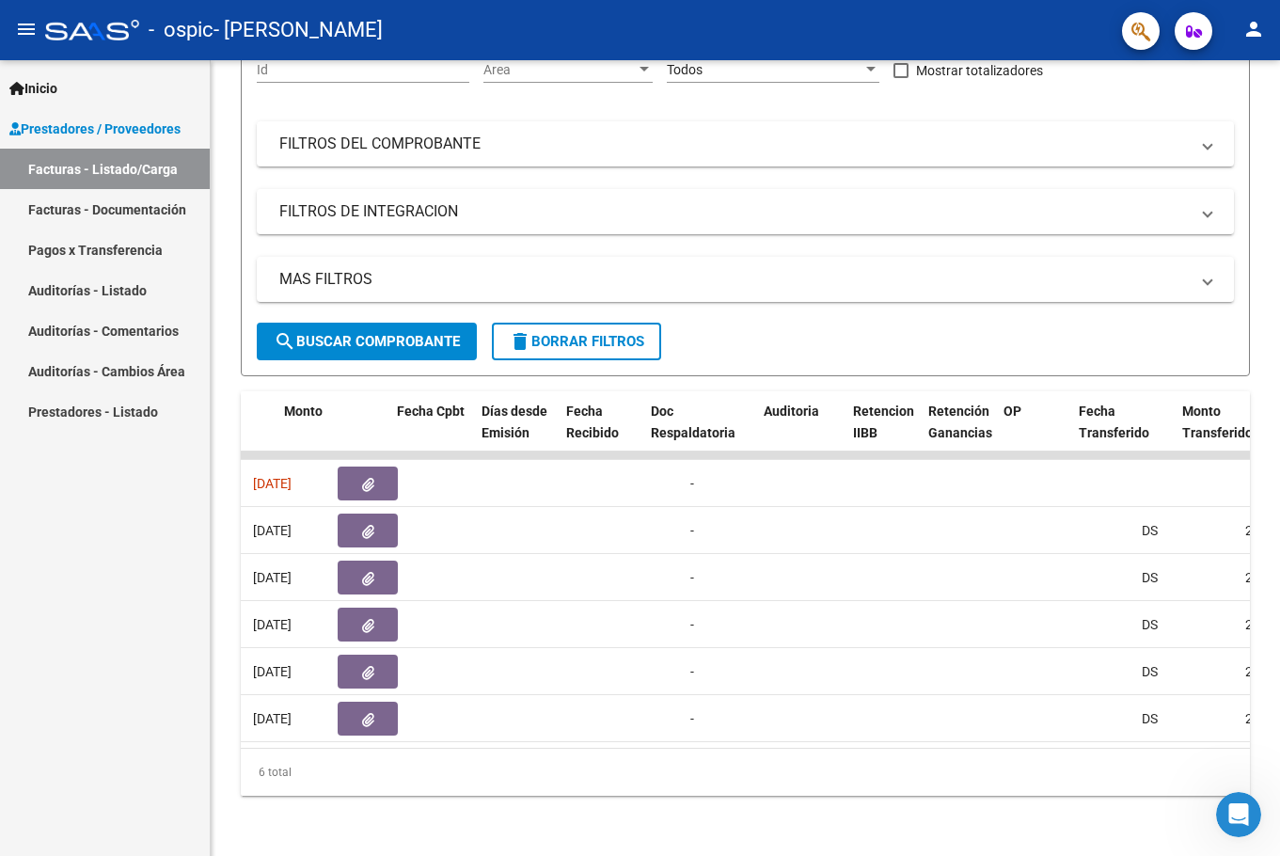
scroll to position [0, 823]
